Goal: Transaction & Acquisition: Purchase product/service

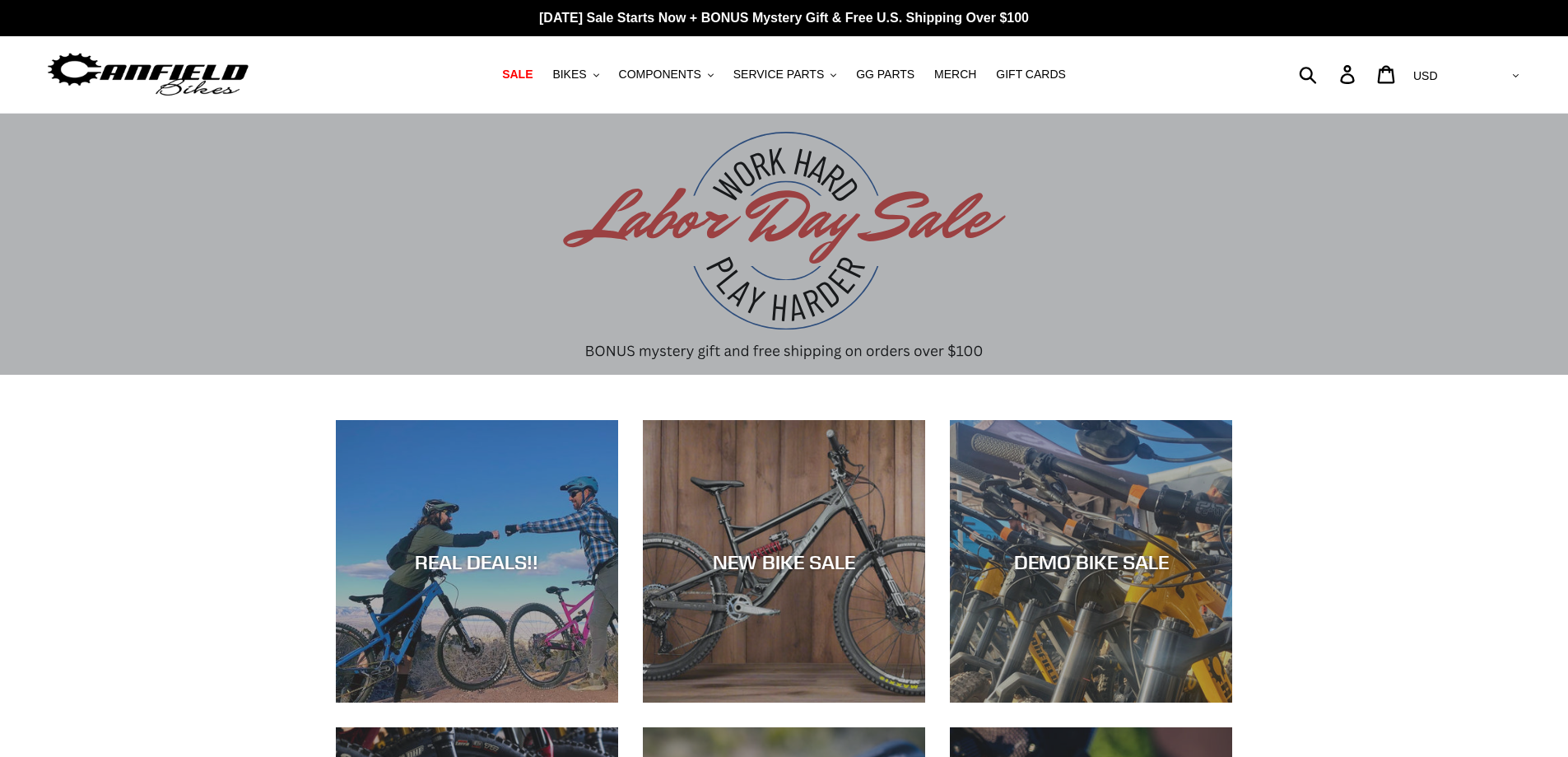
click at [714, 72] on icon ".cls-1{fill:#231f20}" at bounding box center [711, 75] width 6 height 6
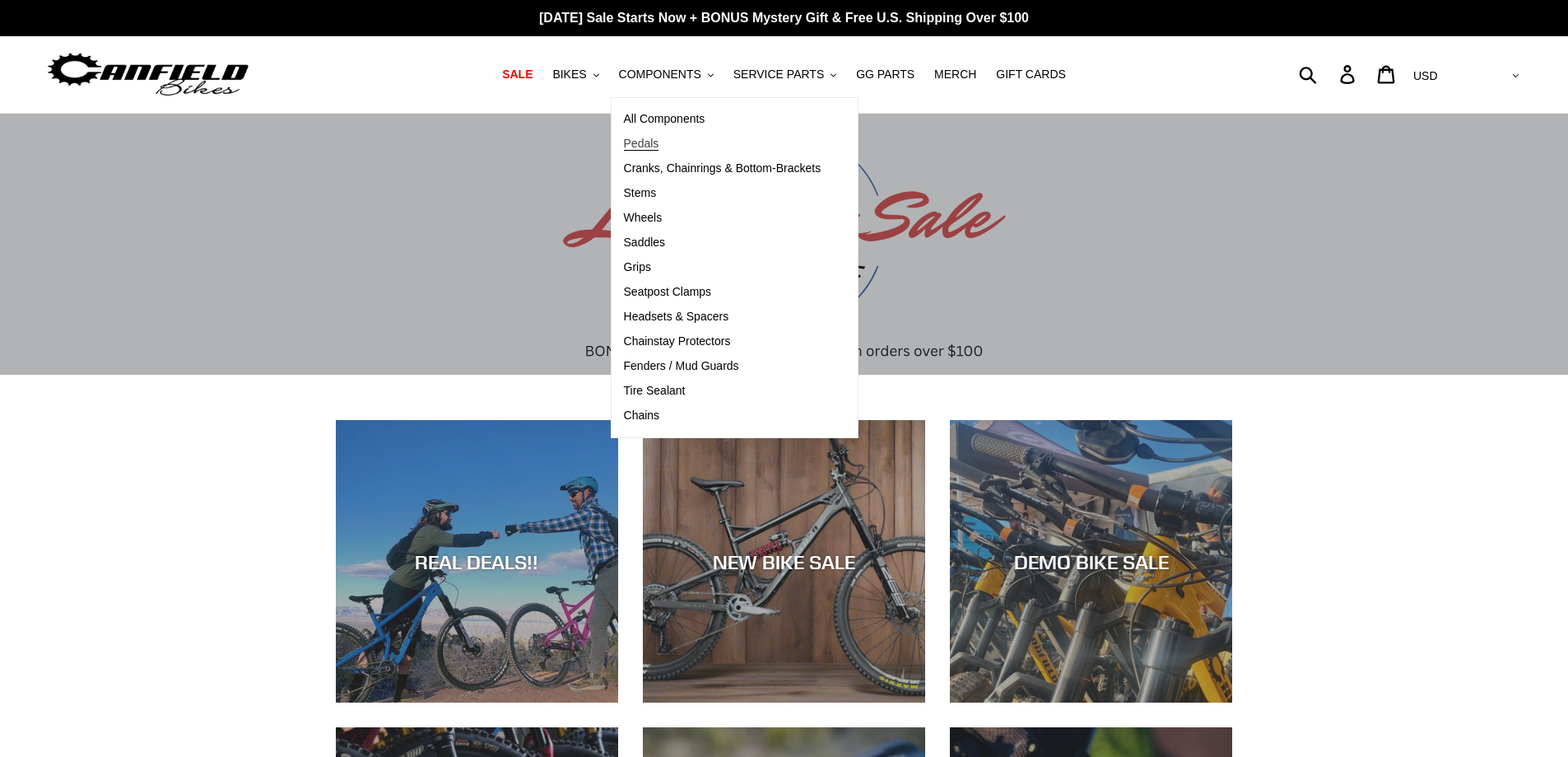
click at [659, 148] on span "Pedals" at bounding box center [642, 143] width 35 height 14
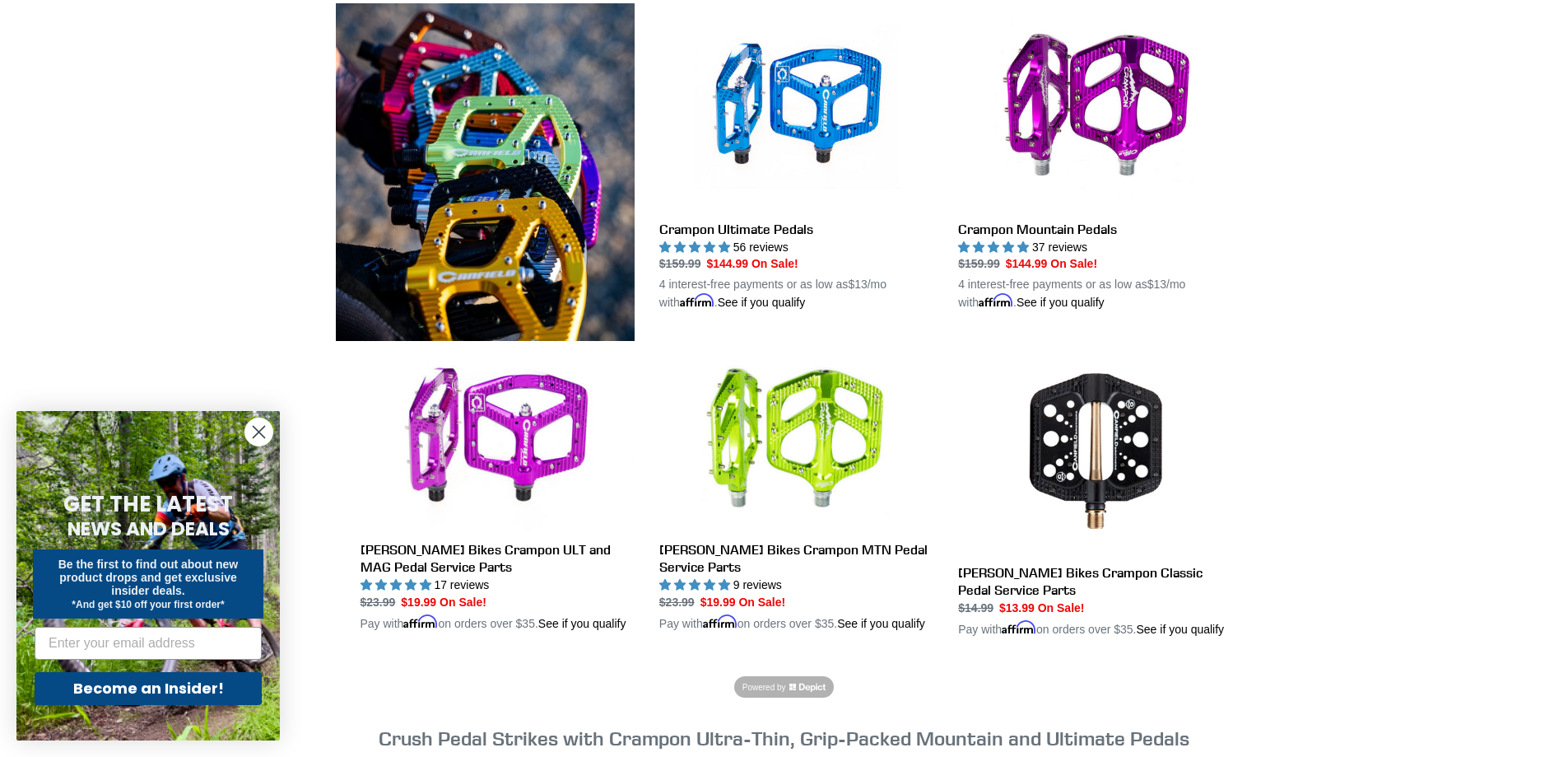
scroll to position [496, 0]
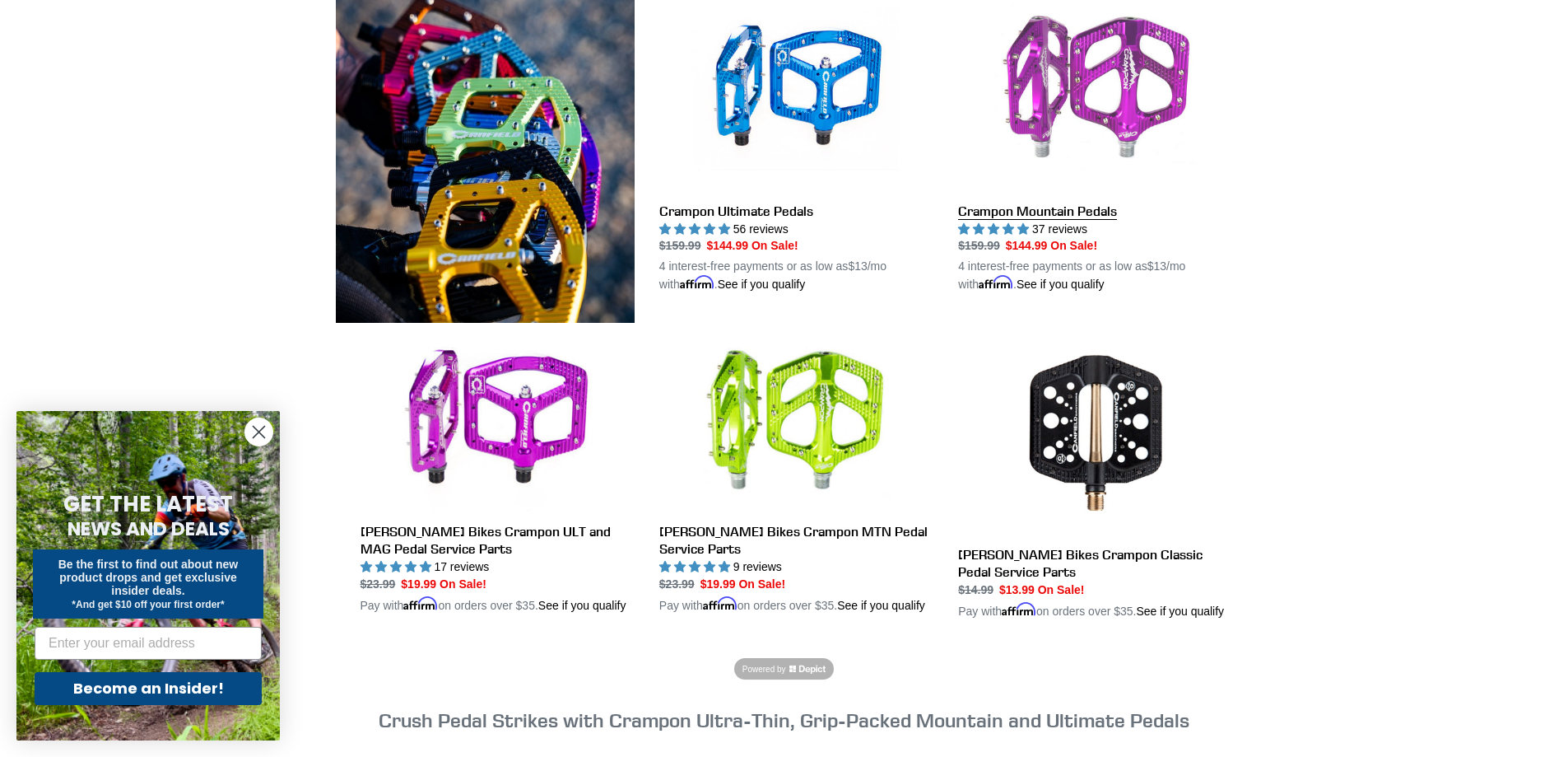
click at [1076, 105] on link "Crampon Mountain Pedals" at bounding box center [1094, 139] width 274 height 309
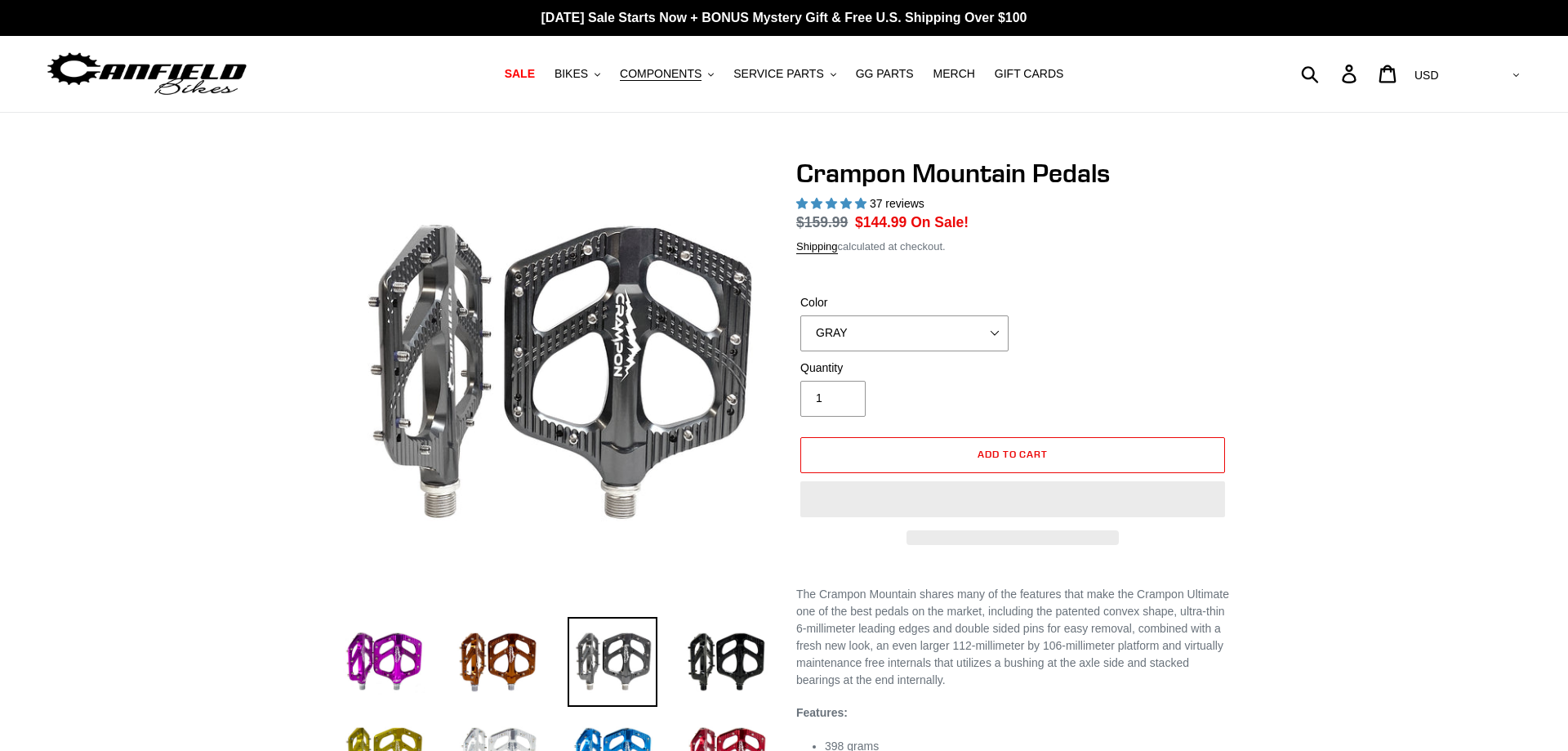
select select "highest-rating"
